Goal: Transaction & Acquisition: Purchase product/service

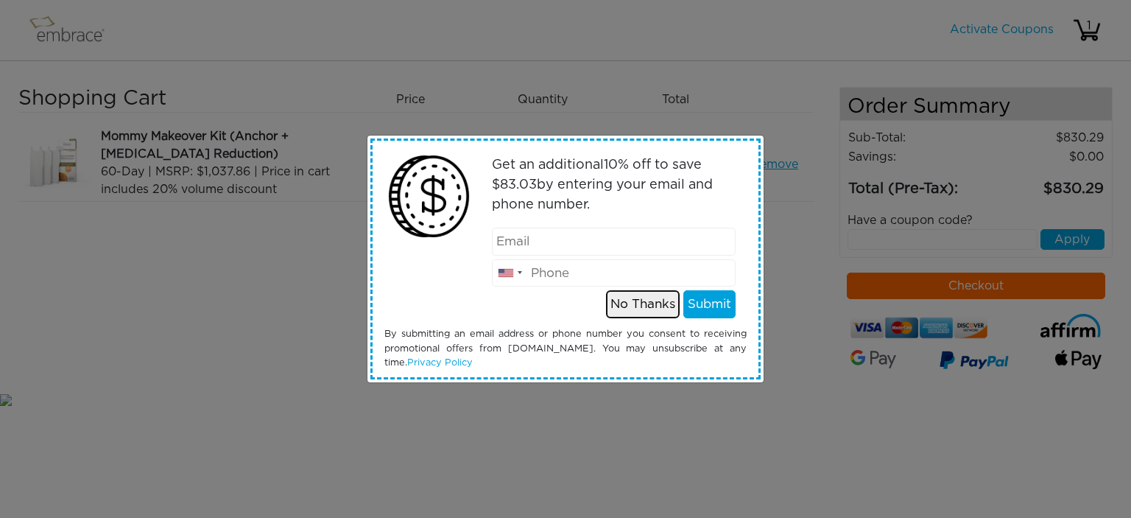
click at [639, 303] on button "No Thanks" at bounding box center [643, 304] width 74 height 28
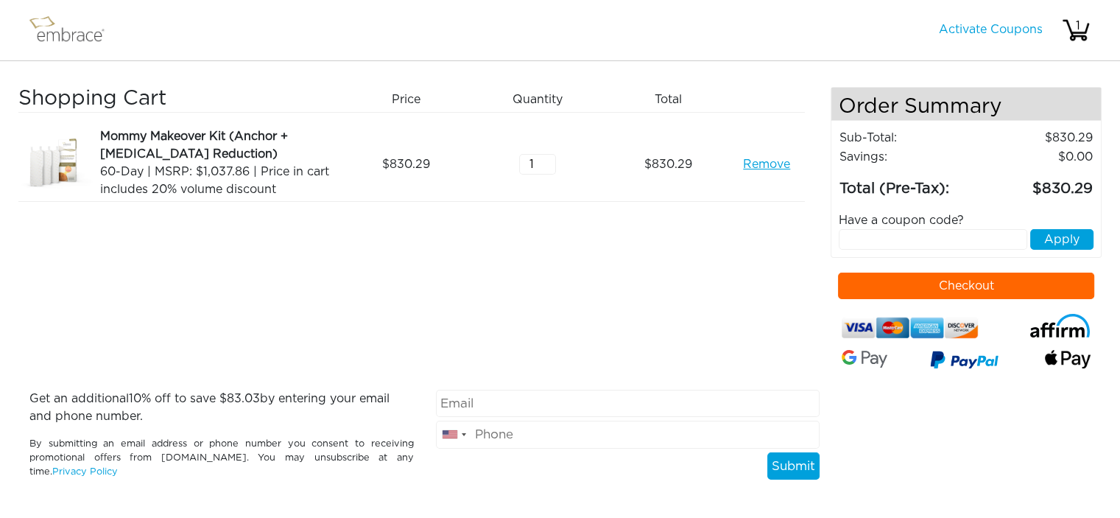
click at [970, 278] on button "Checkout" at bounding box center [966, 285] width 256 height 27
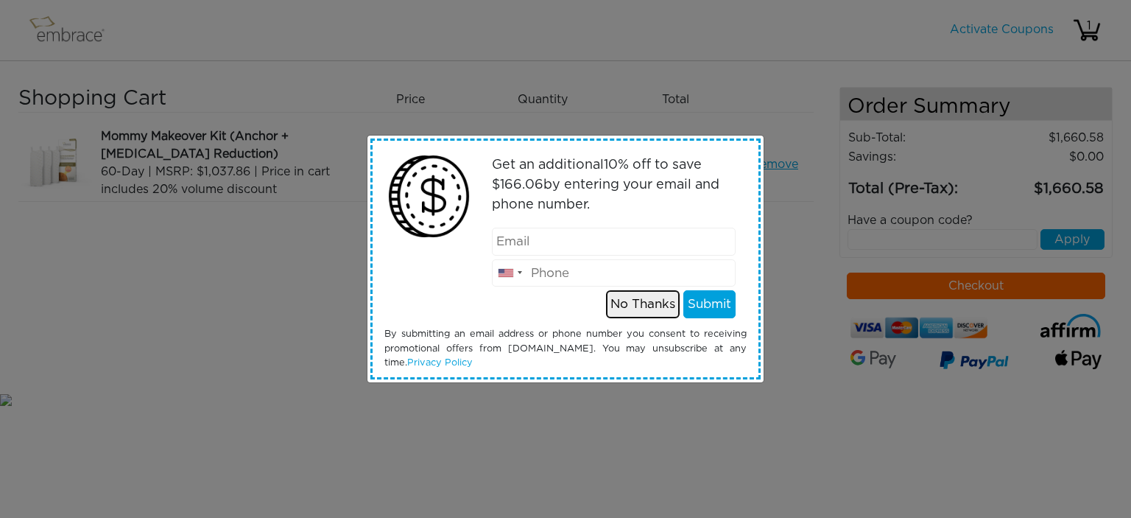
click at [640, 303] on button "No Thanks" at bounding box center [643, 304] width 74 height 28
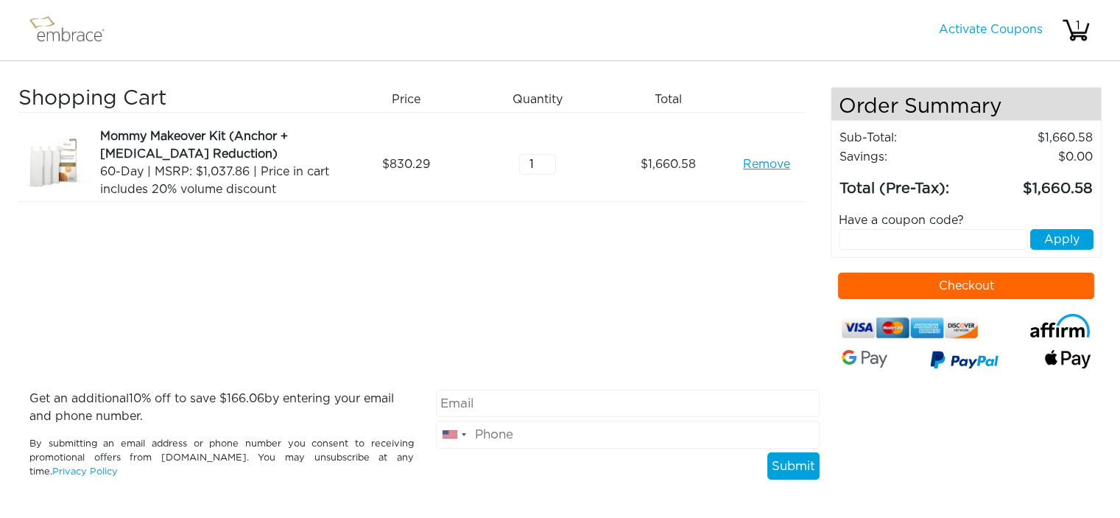
type input "1"
click at [548, 166] on input "1" at bounding box center [537, 164] width 37 height 21
click at [490, 275] on div "Shopping Cart Price Quantity Qty Total Mommy Makeover Kit (Anchor + Areola Redu…" at bounding box center [424, 238] width 812 height 303
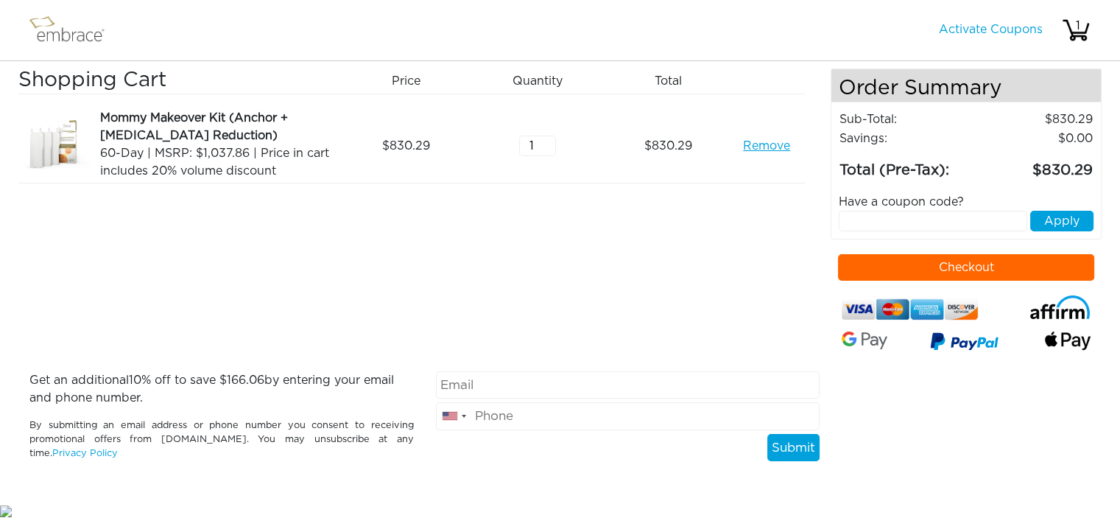
drag, startPoint x: 910, startPoint y: 216, endPoint x: 897, endPoint y: 216, distance: 13.3
click at [909, 216] on input "text" at bounding box center [932, 221] width 188 height 21
click at [918, 261] on button "Checkout" at bounding box center [966, 267] width 256 height 27
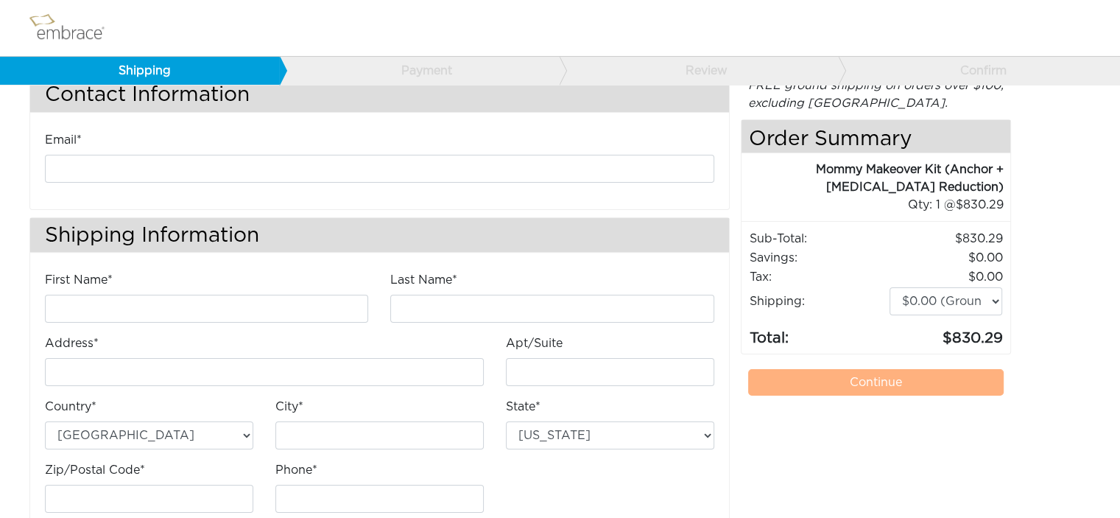
scroll to position [80, 0]
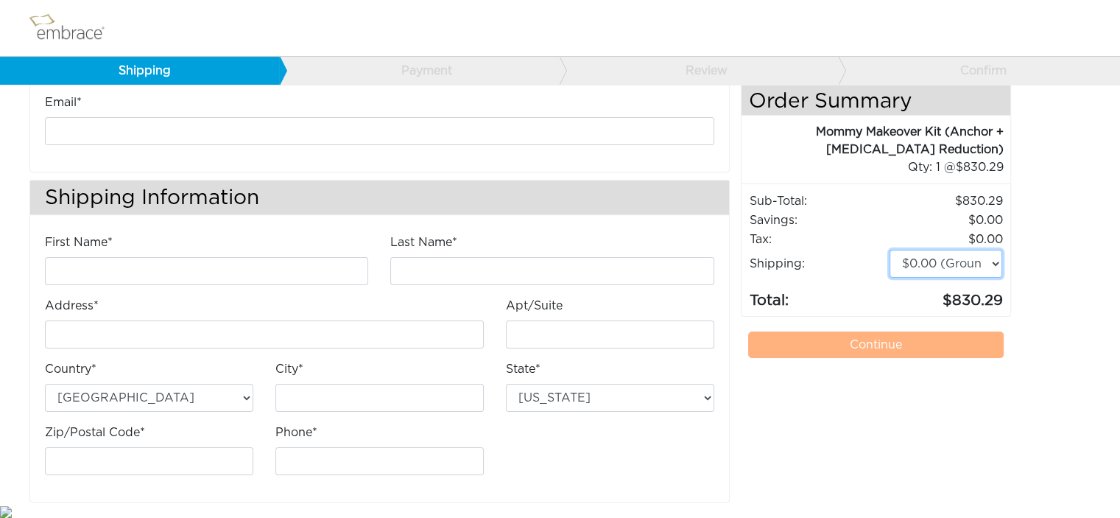
click at [954, 262] on select "$0.00 (Ground) $15.00 (Express Saver) $20.00 (Two Day) $30.00 (Overnight)" at bounding box center [945, 264] width 113 height 28
click at [997, 261] on select "$0.00 (Ground) $15.00 (Express Saver) $20.00 (Two Day) $30.00 (Overnight)" at bounding box center [945, 264] width 113 height 28
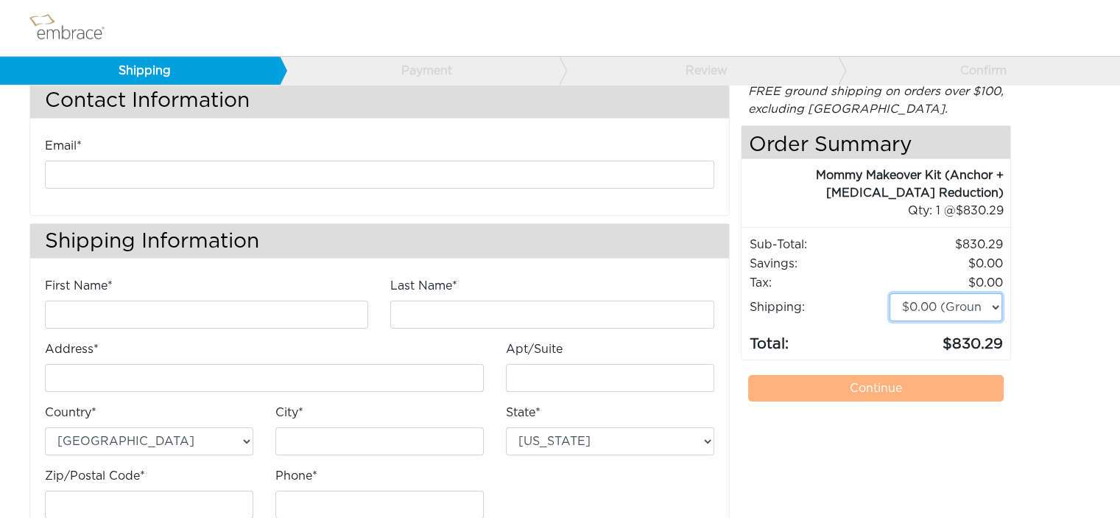
scroll to position [0, 0]
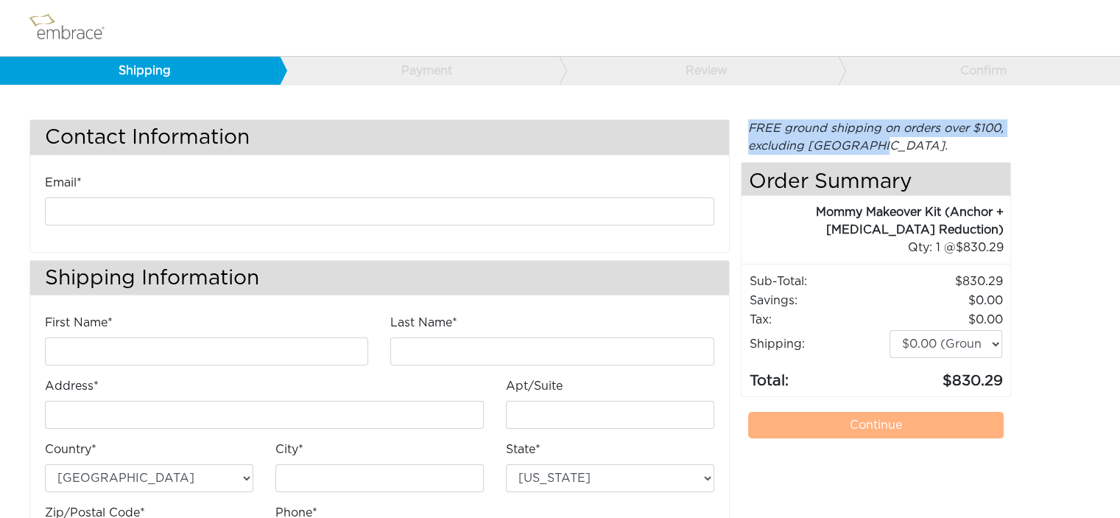
drag, startPoint x: 750, startPoint y: 129, endPoint x: 883, endPoint y: 145, distance: 133.5
click at [879, 145] on div "FREE ground shipping on orders over $100, excluding Australia." at bounding box center [876, 136] width 271 height 35
click at [885, 144] on div "FREE ground shipping on orders over $100, excluding Australia." at bounding box center [876, 136] width 271 height 35
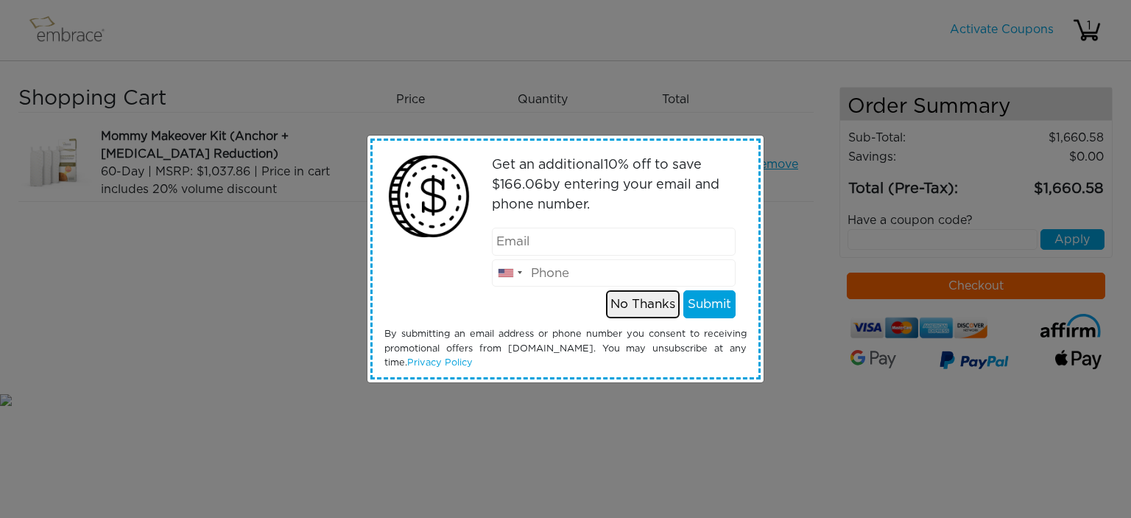
drag, startPoint x: 0, startPoint y: 0, endPoint x: 639, endPoint y: 307, distance: 708.9
click at [641, 306] on button "No Thanks" at bounding box center [643, 304] width 74 height 28
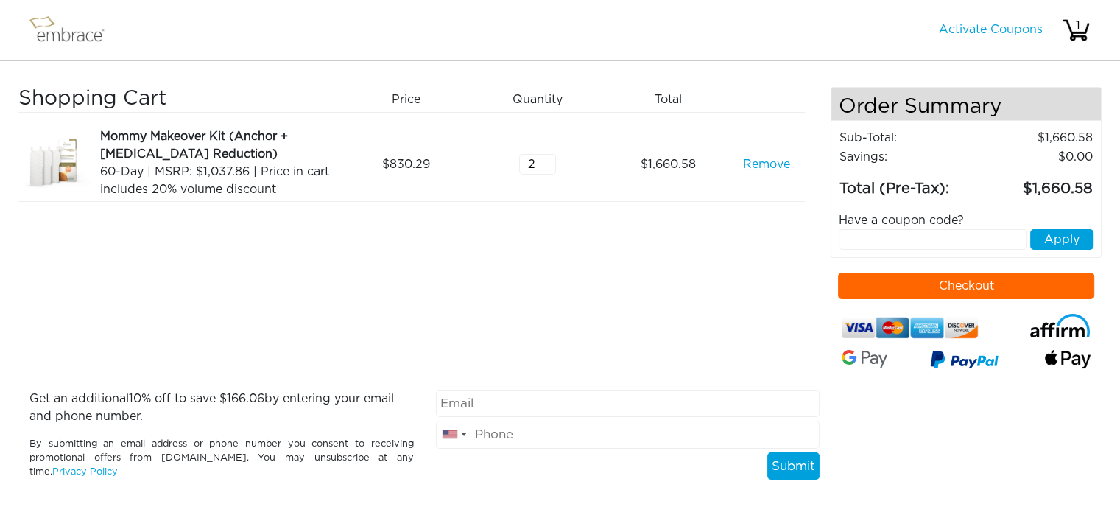
click at [890, 244] on input "text" at bounding box center [932, 239] width 188 height 21
type input "1"
click at [547, 167] on input "1" at bounding box center [537, 164] width 37 height 21
click at [880, 247] on input "text" at bounding box center [932, 239] width 188 height 21
type input "W"
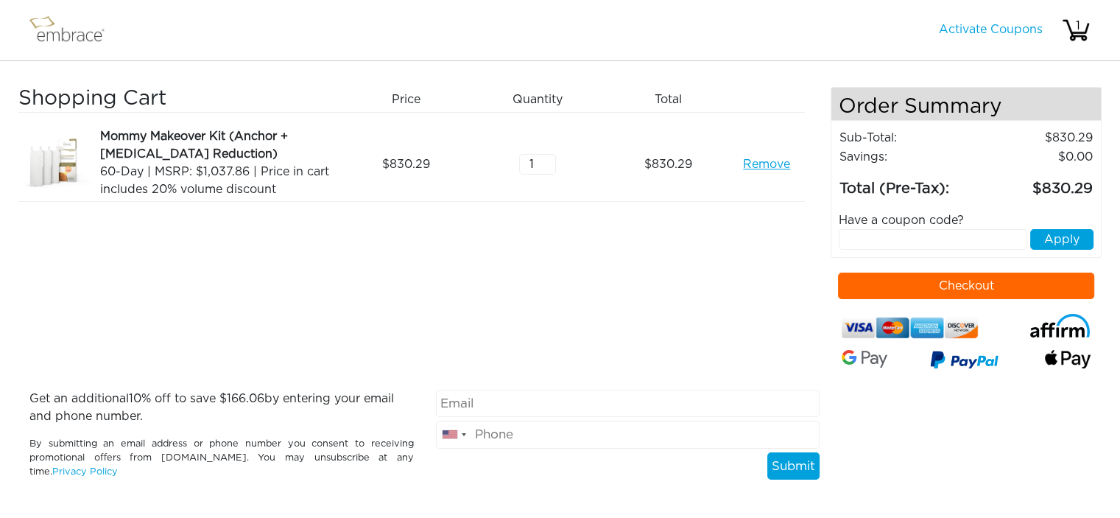
click at [876, 244] on input "text" at bounding box center [932, 239] width 188 height 21
paste input "DOUBLETHEFUN"
type input "DOUBLETHEFUN"
click at [1055, 241] on button "Apply" at bounding box center [1061, 239] width 63 height 21
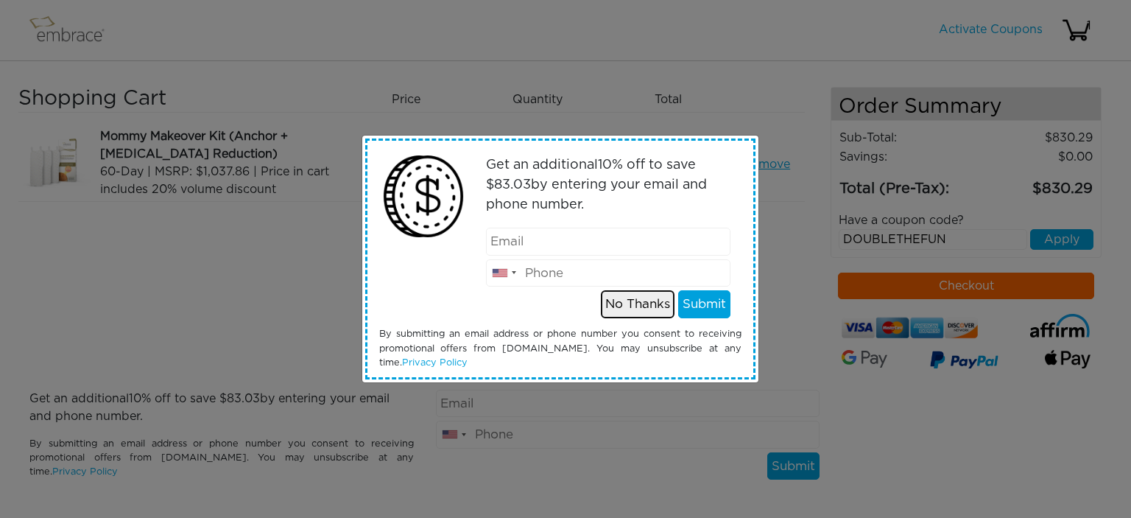
click at [642, 303] on button "No Thanks" at bounding box center [638, 304] width 74 height 28
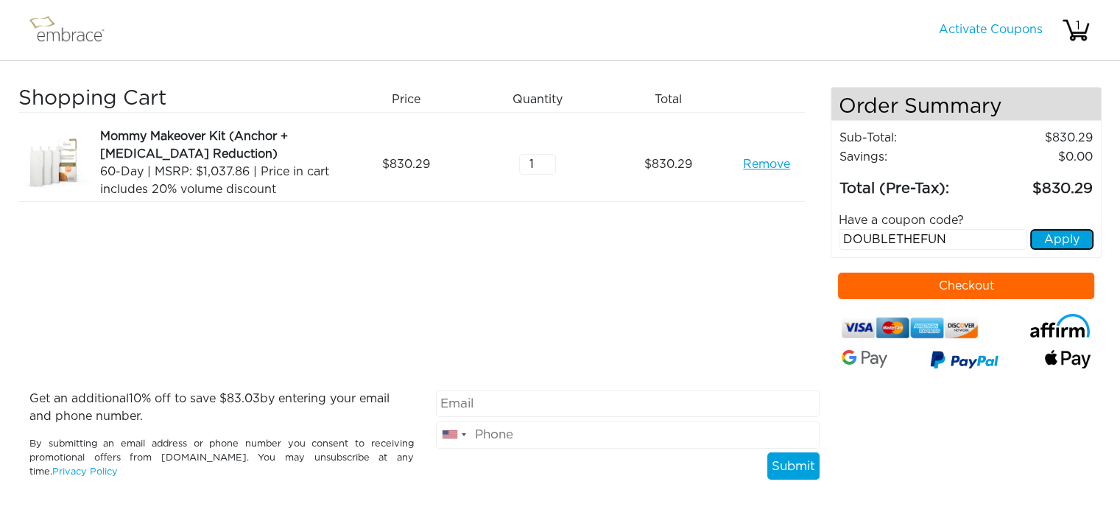
click at [1069, 238] on button "Apply" at bounding box center [1061, 239] width 63 height 21
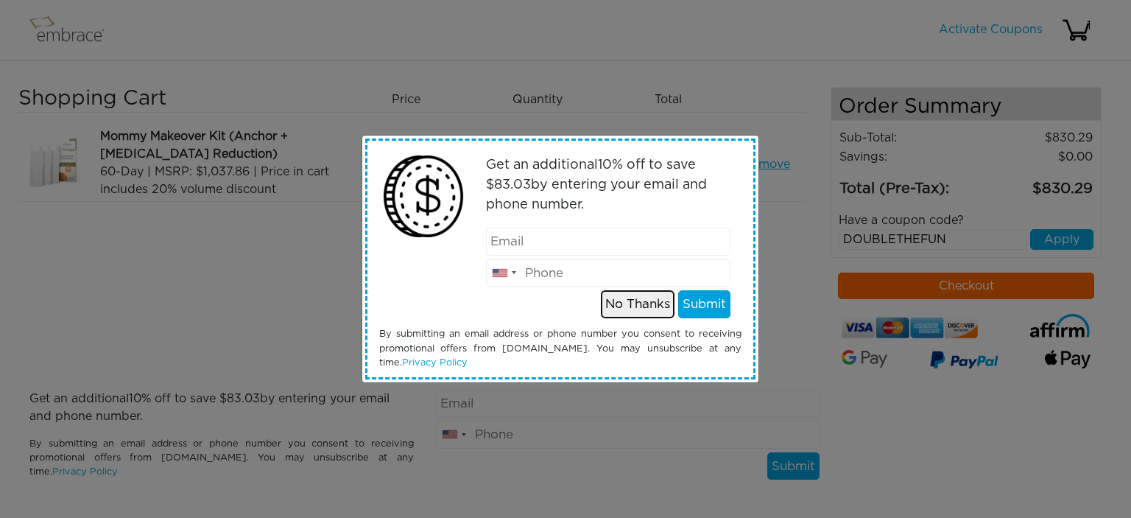
click at [643, 302] on button "No Thanks" at bounding box center [638, 304] width 74 height 28
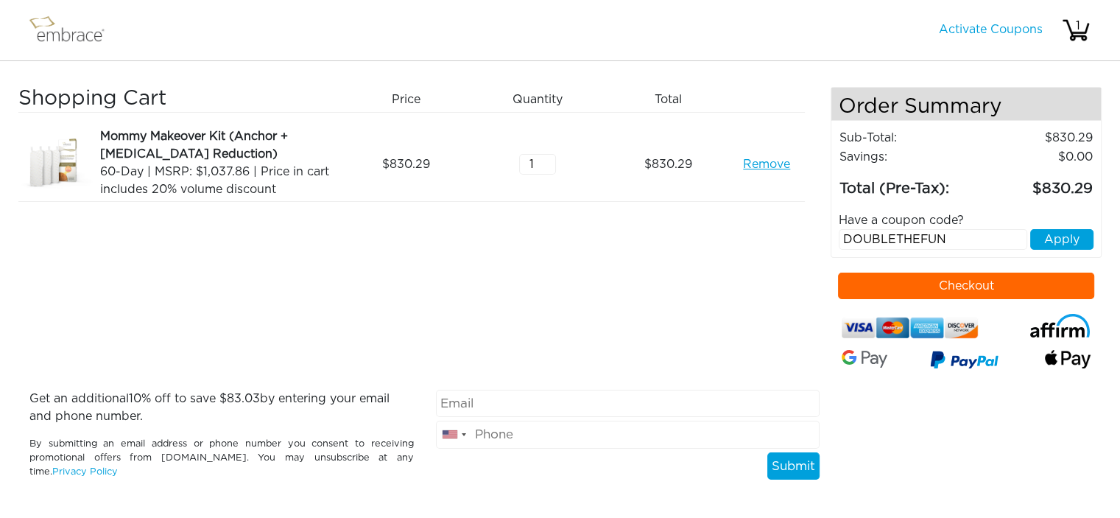
click at [953, 280] on button "Checkout" at bounding box center [966, 285] width 256 height 27
drag, startPoint x: 948, startPoint y: 236, endPoint x: 392, endPoint y: 188, distance: 558.5
click at [365, 155] on div "Shopping Cart Price Quantity Qty Total Mommy Makeover Kit (Anchor + Areola Redu…" at bounding box center [559, 238] width 1083 height 303
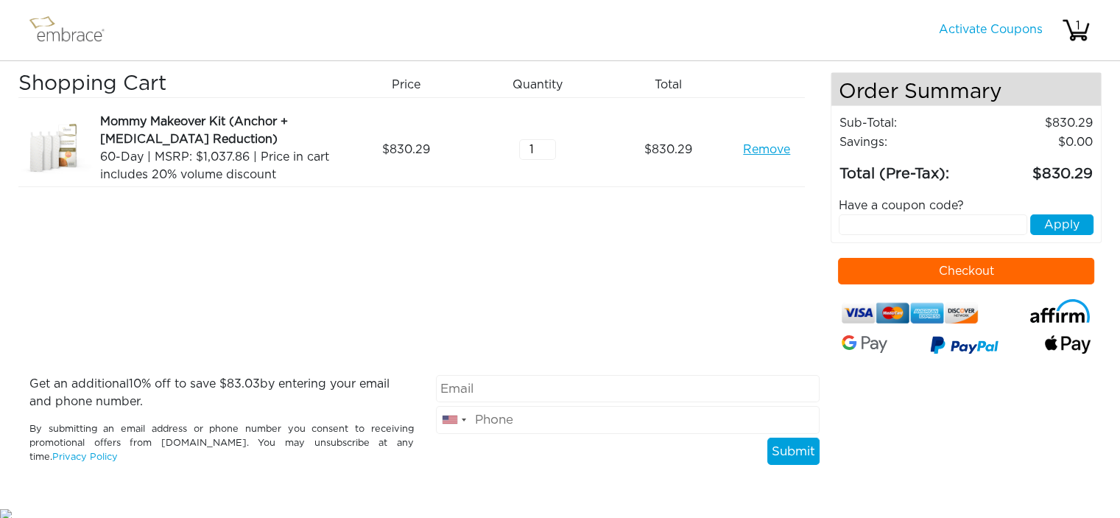
scroll to position [18, 0]
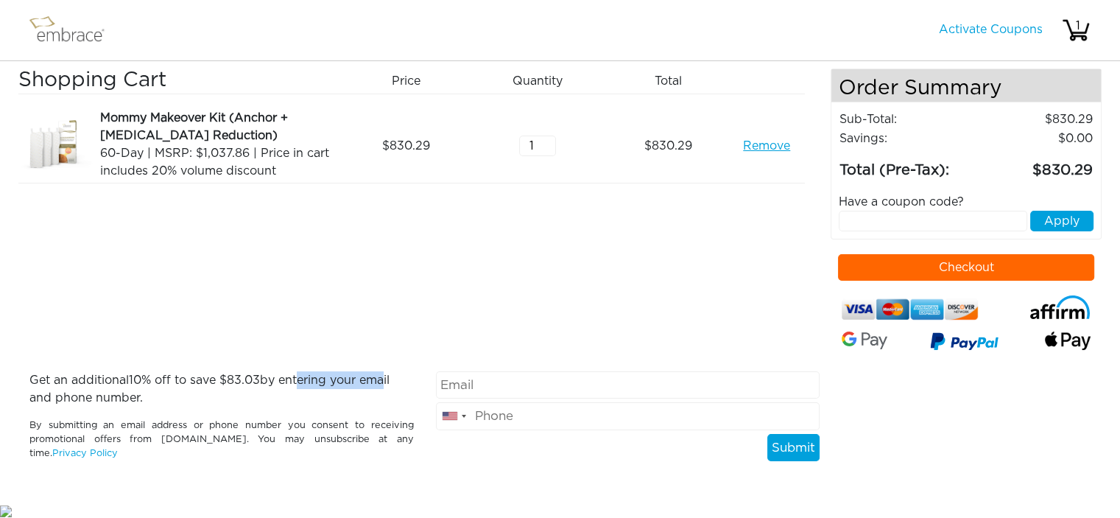
drag, startPoint x: 300, startPoint y: 381, endPoint x: 392, endPoint y: 379, distance: 92.0
click at [391, 379] on p "Get an additional 10 % off to save $ 83.03 by entering your email and phone num…" at bounding box center [221, 388] width 384 height 35
drag, startPoint x: 191, startPoint y: 176, endPoint x: 143, endPoint y: 177, distance: 48.6
click at [143, 176] on div "60-Day | MSRP: $1,037.86 | Price in cart includes 20% volume discount" at bounding box center [217, 161] width 235 height 35
click at [437, 239] on div "Shopping Cart Price Quantity Qty Total Mommy Makeover Kit (Anchor + Areola Redu…" at bounding box center [424, 219] width 812 height 303
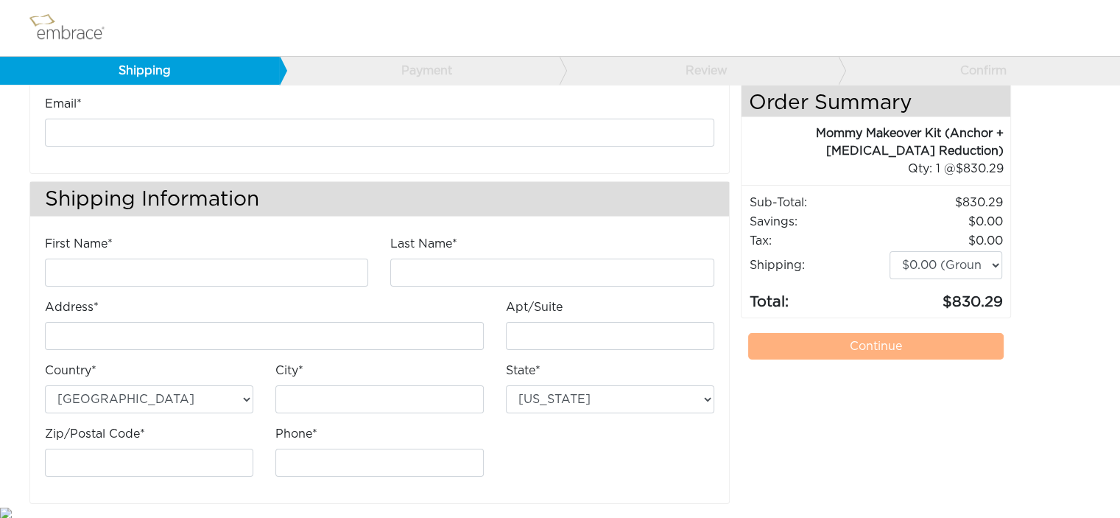
scroll to position [80, 0]
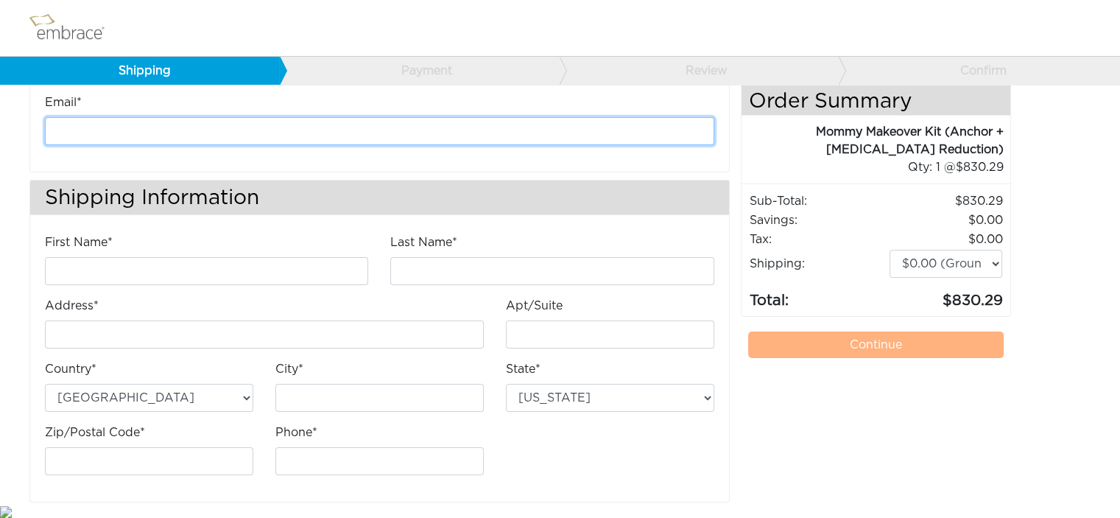
click at [227, 121] on input "email" at bounding box center [379, 131] width 669 height 28
type input "[EMAIL_ADDRESS][DOMAIN_NAME]"
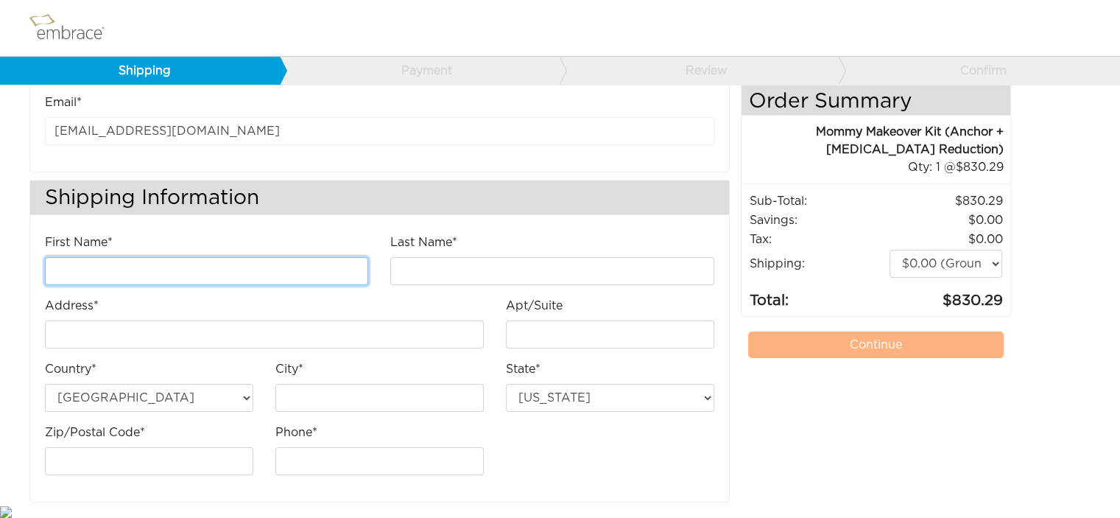
click at [116, 269] on input "First Name*" at bounding box center [206, 271] width 323 height 28
type input "[PERSON_NAME]"
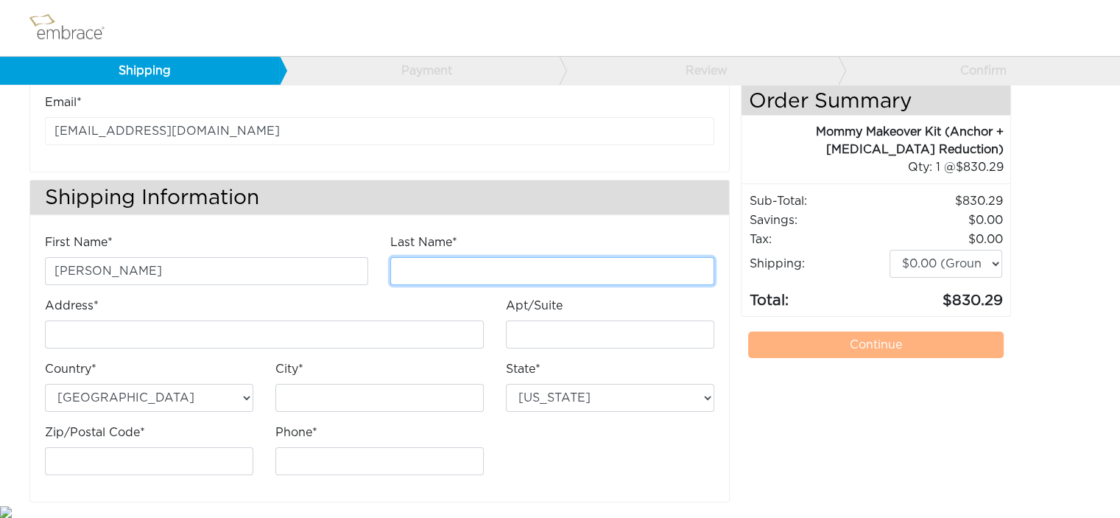
type input "[PERSON_NAME]"
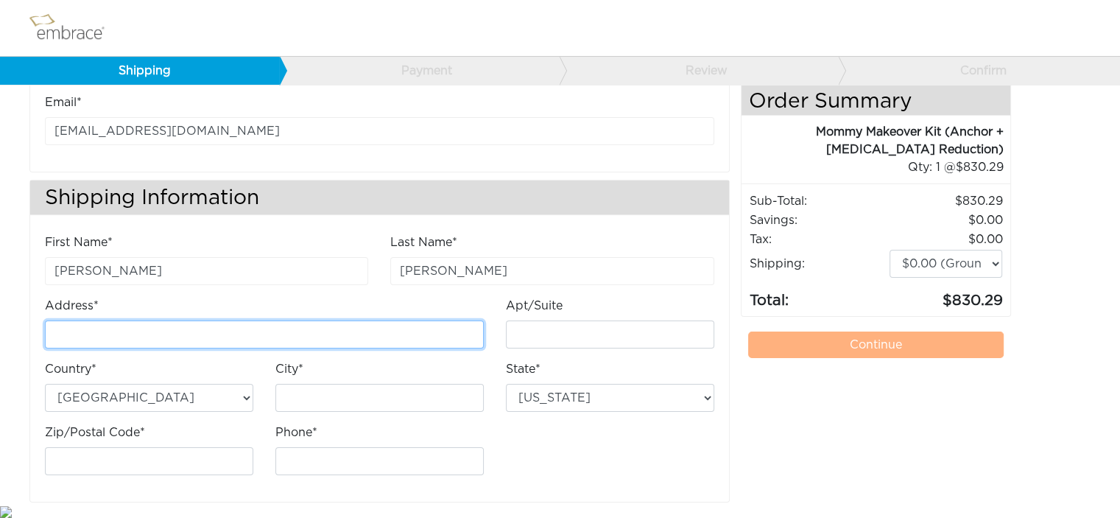
click at [107, 326] on input "Address*" at bounding box center [264, 334] width 439 height 28
type input "[STREET_ADDRESS]"
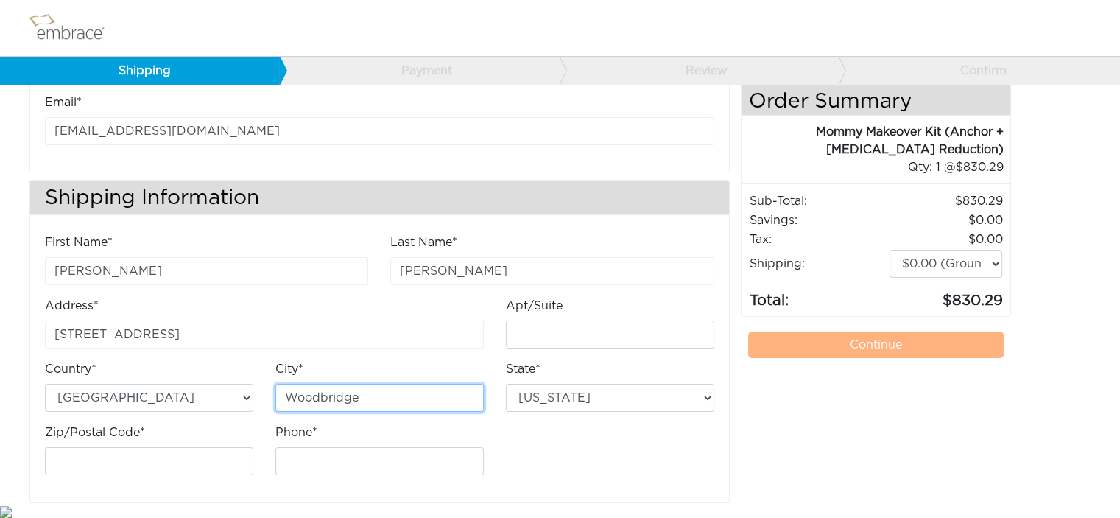
type input "Woodbridge"
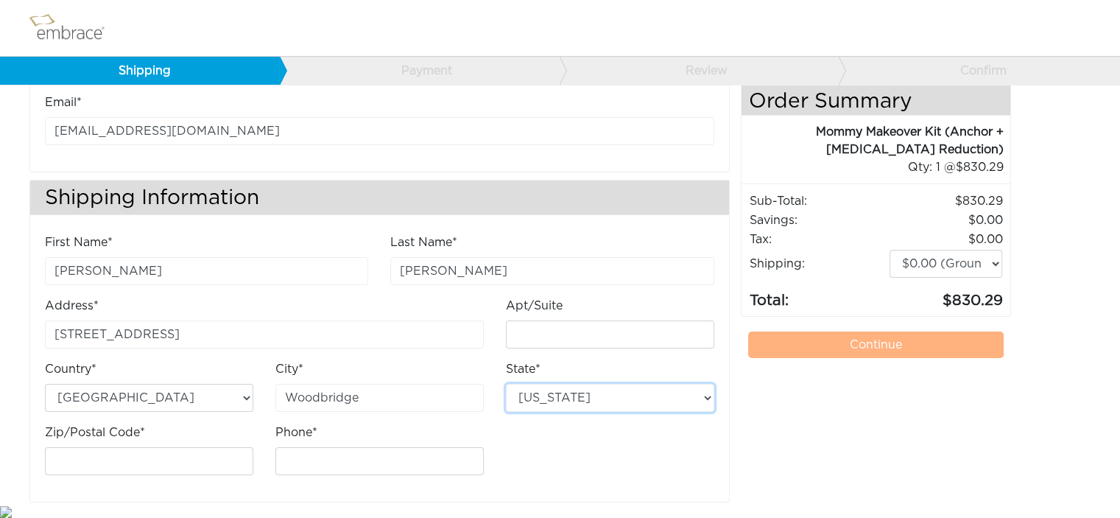
select select "VA"
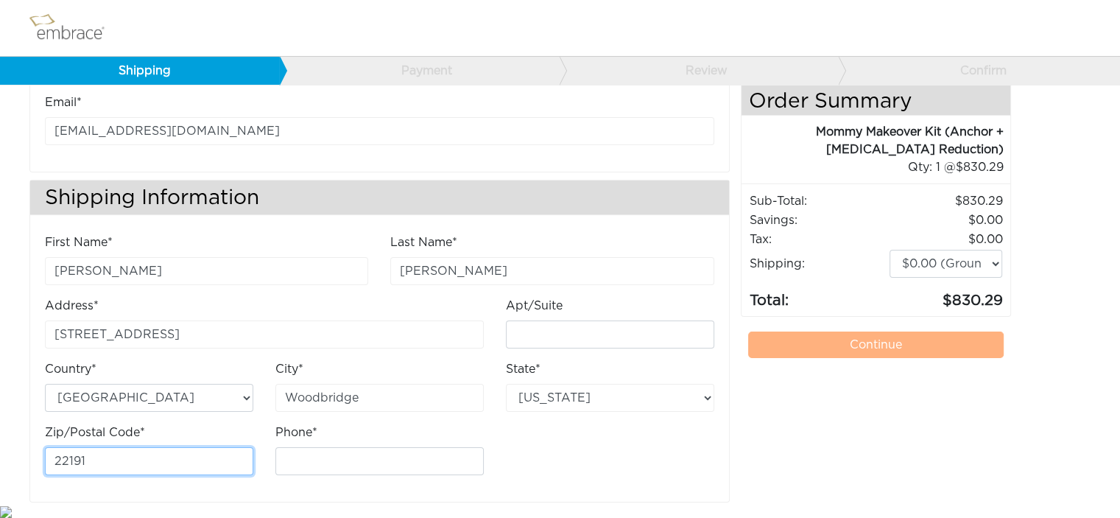
type input "22191"
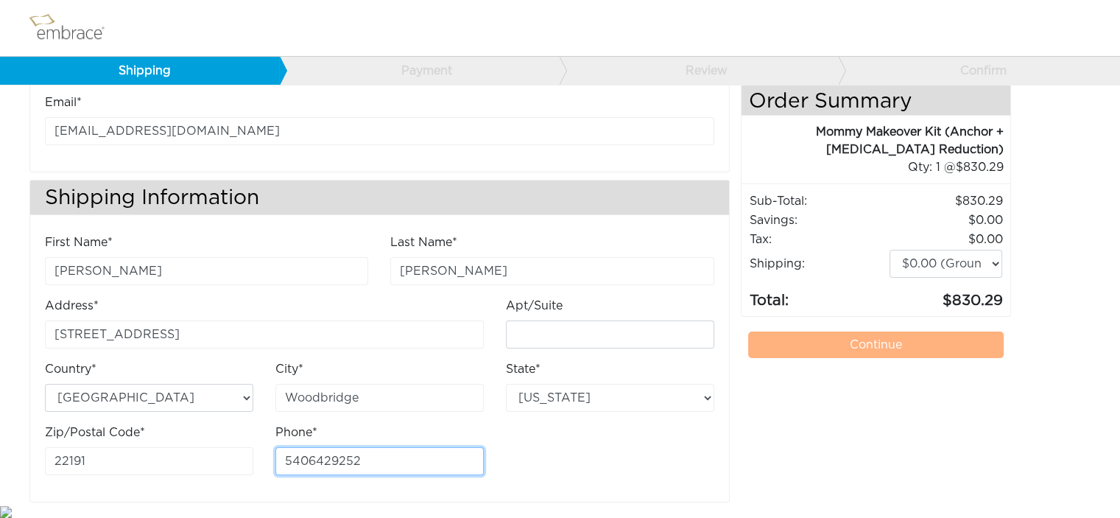
type input "5406429252"
click at [864, 391] on div "FREE ground shipping on orders over $100, excluding [GEOGRAPHIC_DATA]. Any appl…" at bounding box center [876, 270] width 271 height 463
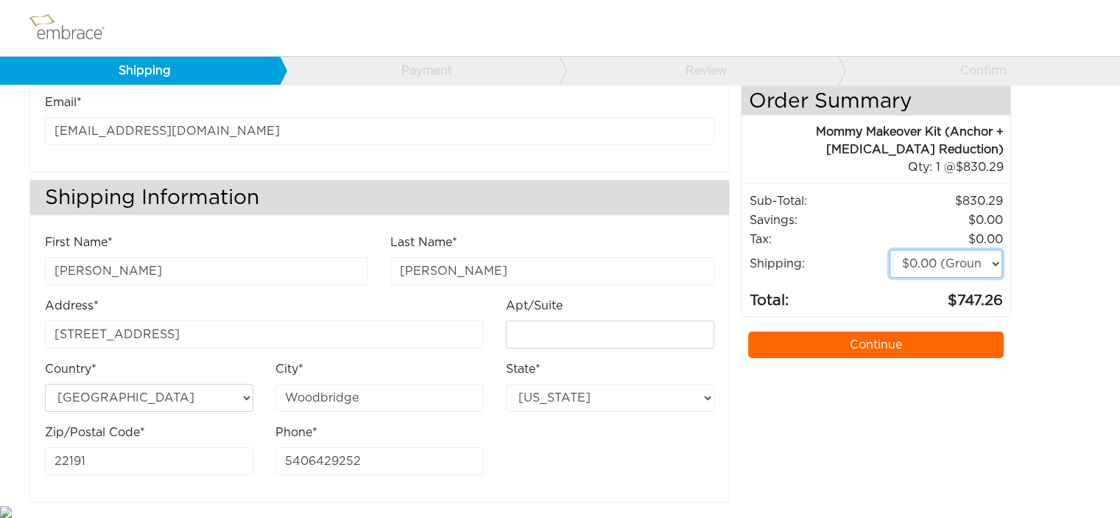
click at [958, 263] on select "$0.00 (Ground) $15.00 (Express Saver) $20.00 (Two Day) $30.00 (Overnight)" at bounding box center [945, 264] width 113 height 28
click at [960, 263] on select "$0.00 (Ground) $15.00 (Express Saver) $20.00 (Two Day) $30.00 (Overnight)" at bounding box center [945, 264] width 113 height 28
click at [889, 344] on link "Continue" at bounding box center [876, 344] width 256 height 27
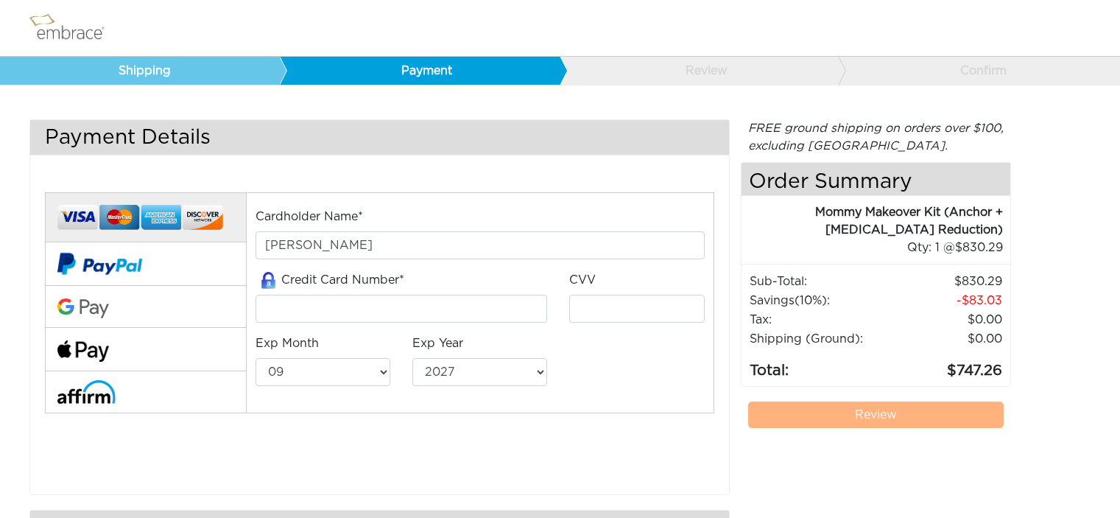
select select "9"
select select "2027"
